Goal: Transaction & Acquisition: Purchase product/service

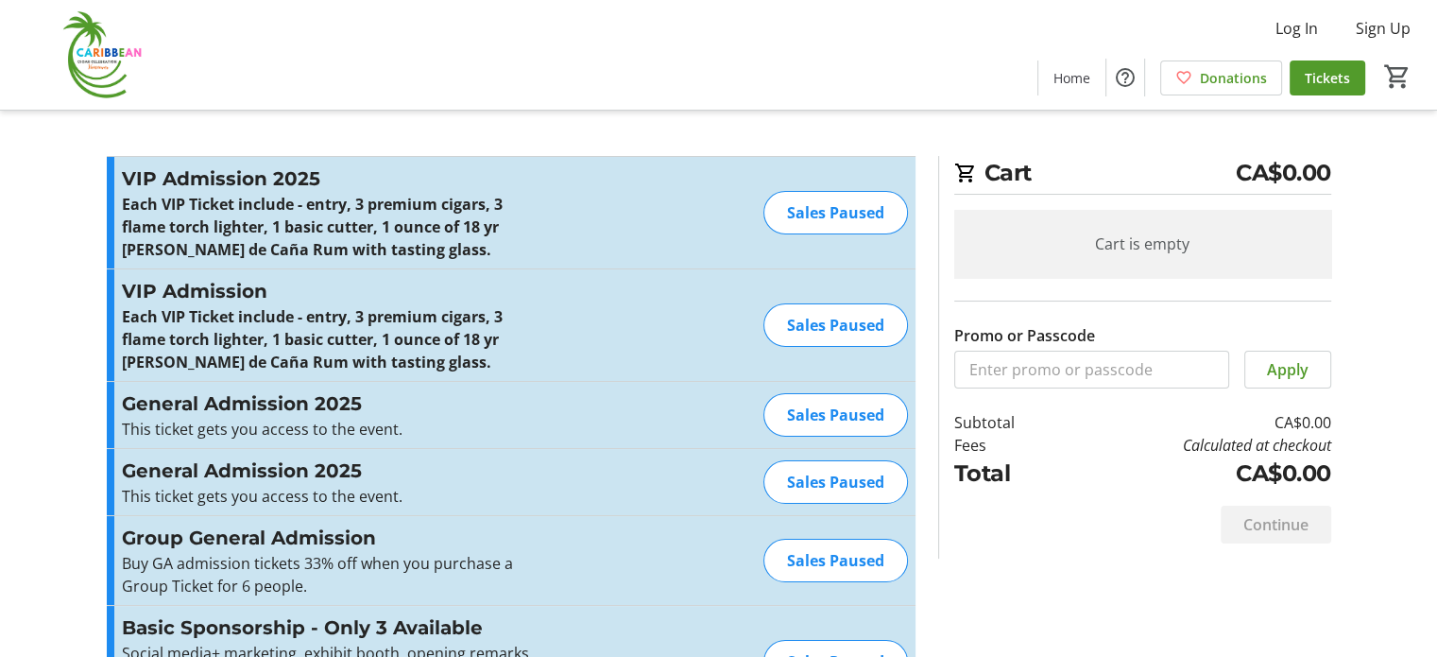
click at [845, 418] on div "Sales Paused" at bounding box center [835, 414] width 145 height 43
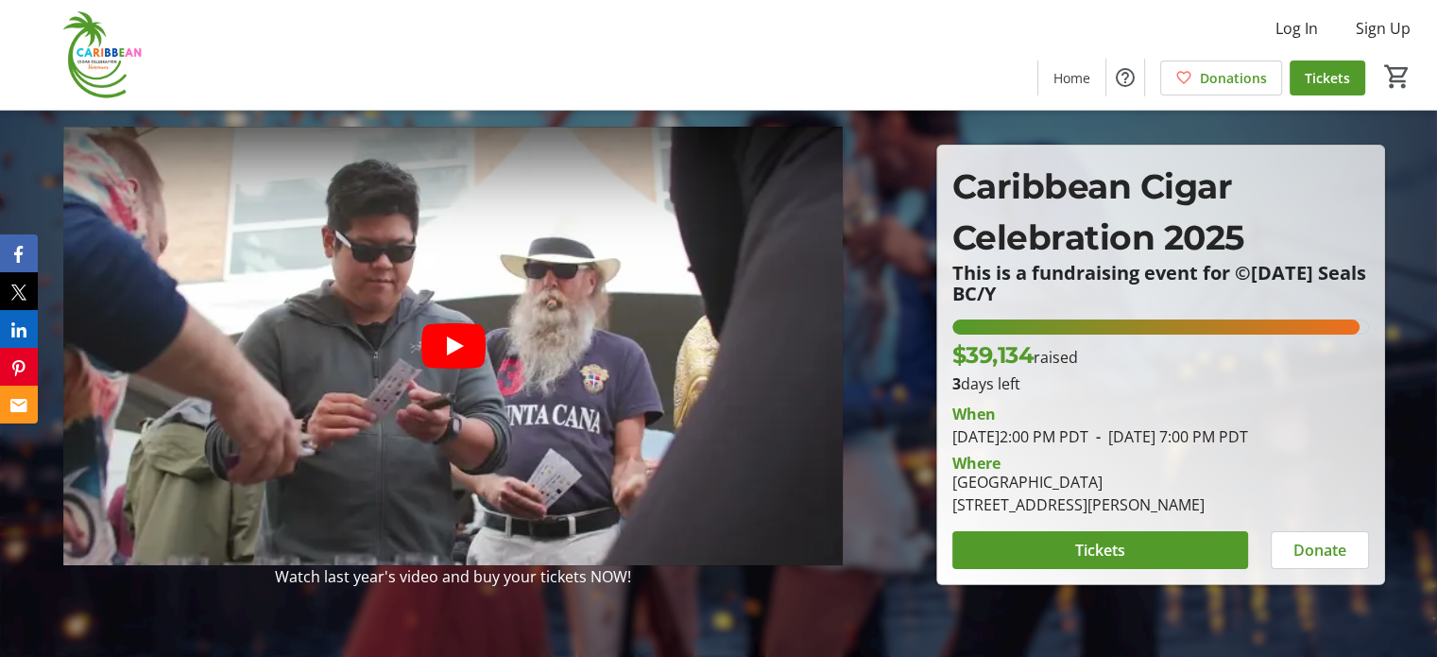
scroll to position [189, 0]
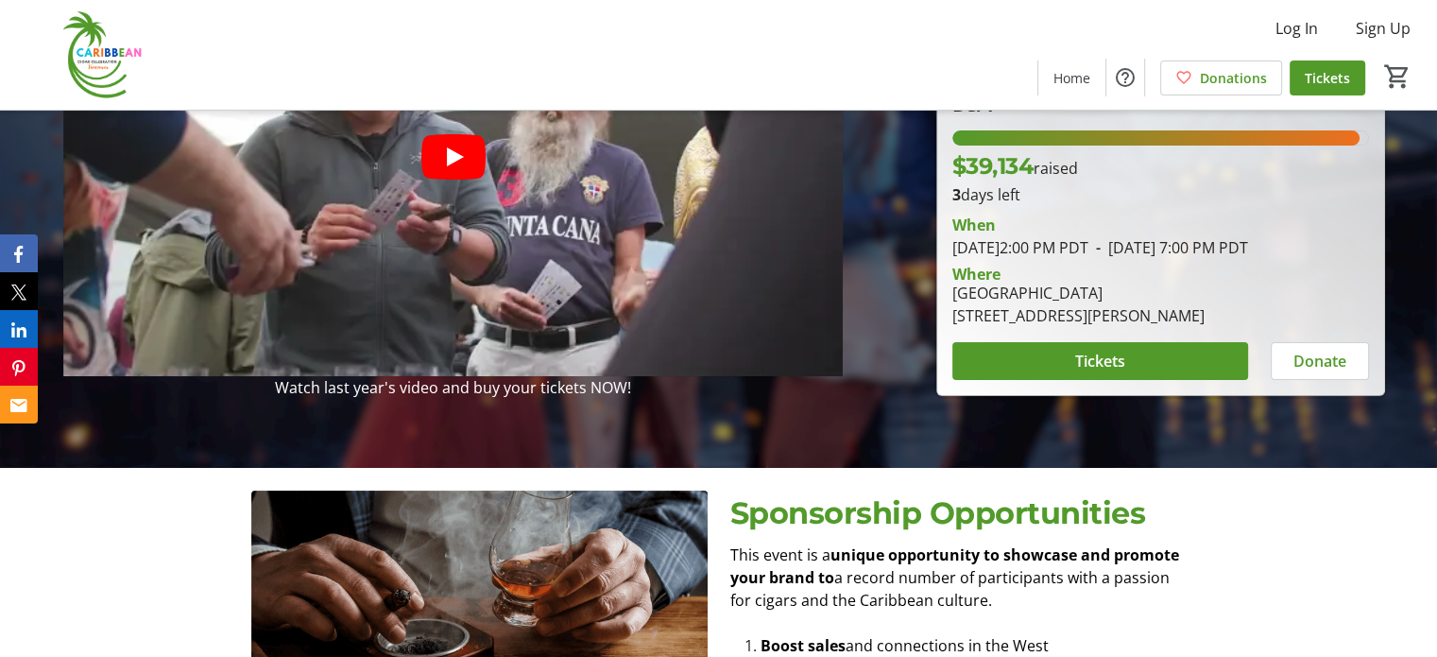
drag, startPoint x: 952, startPoint y: 324, endPoint x: 1270, endPoint y: 331, distance: 317.5
click at [1270, 327] on div "[GEOGRAPHIC_DATA] [STREET_ADDRESS][PERSON_NAME]" at bounding box center [1160, 304] width 439 height 45
copy div "[STREET_ADDRESS][PERSON_NAME]"
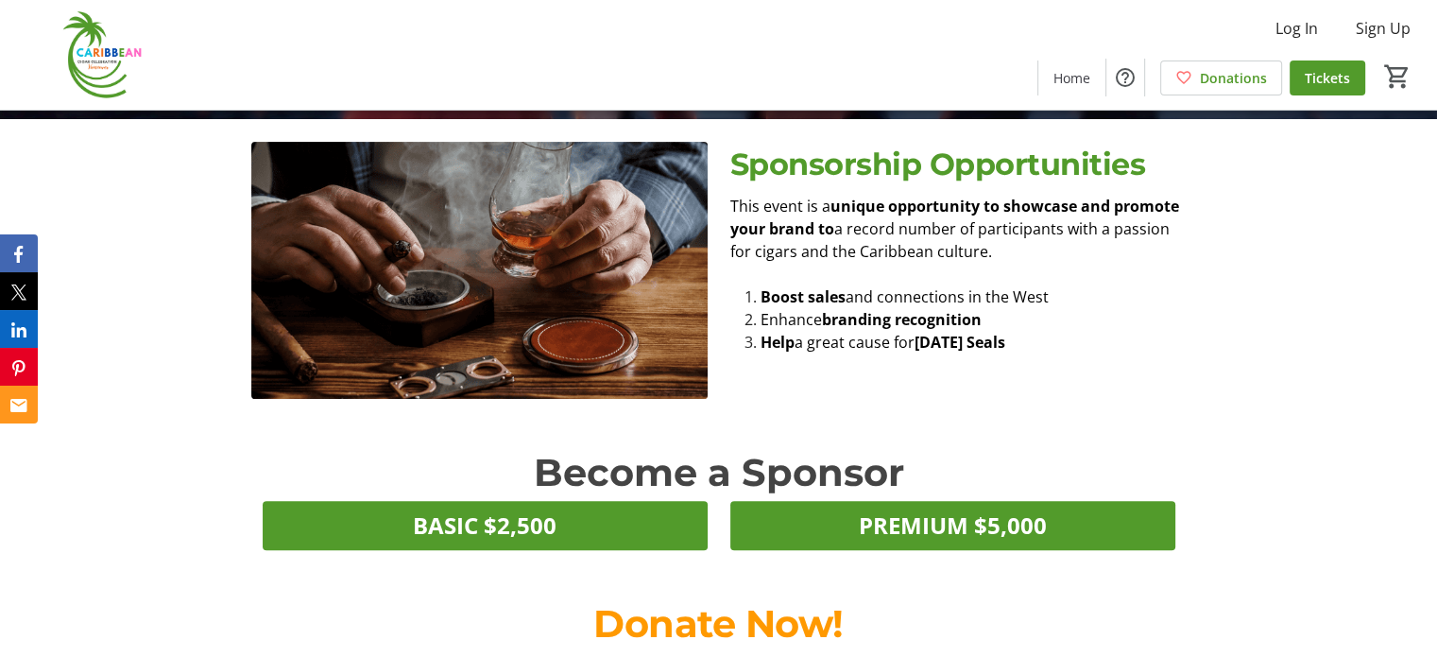
scroll to position [0, 0]
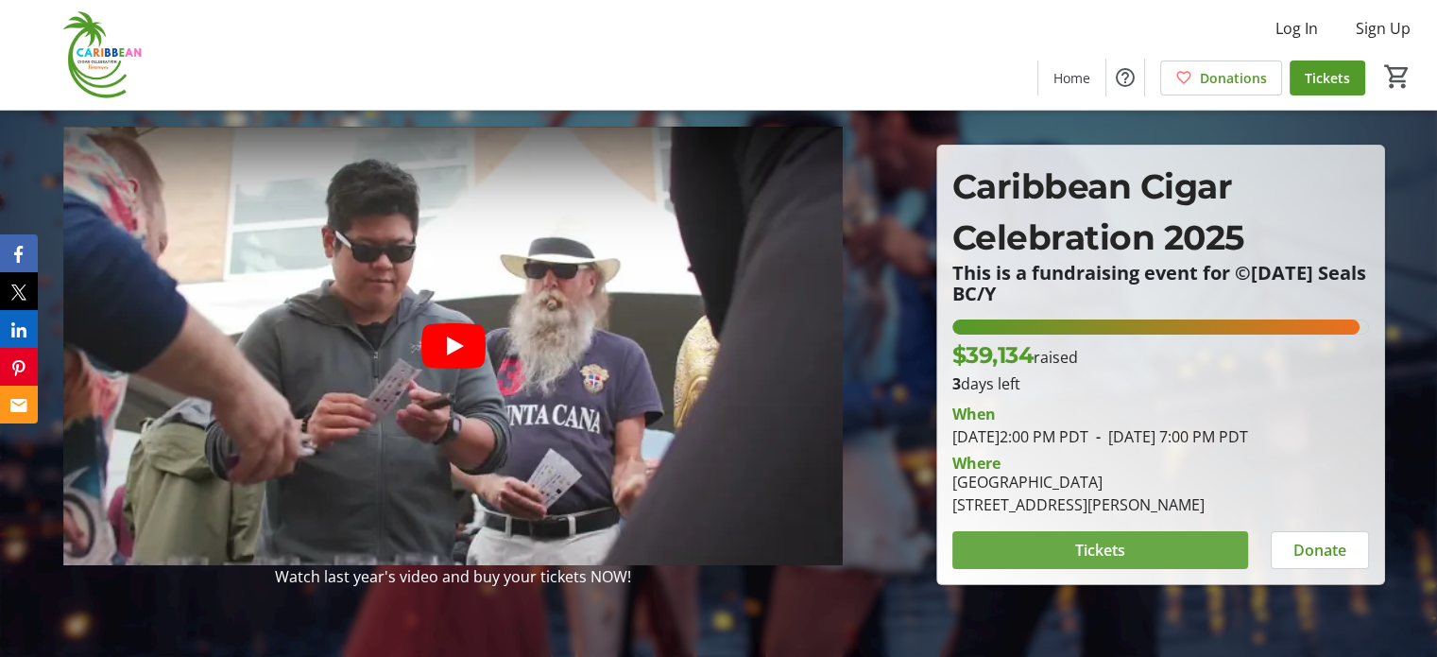
click at [1164, 567] on span at bounding box center [1100, 549] width 296 height 45
